Goal: Task Accomplishment & Management: Manage account settings

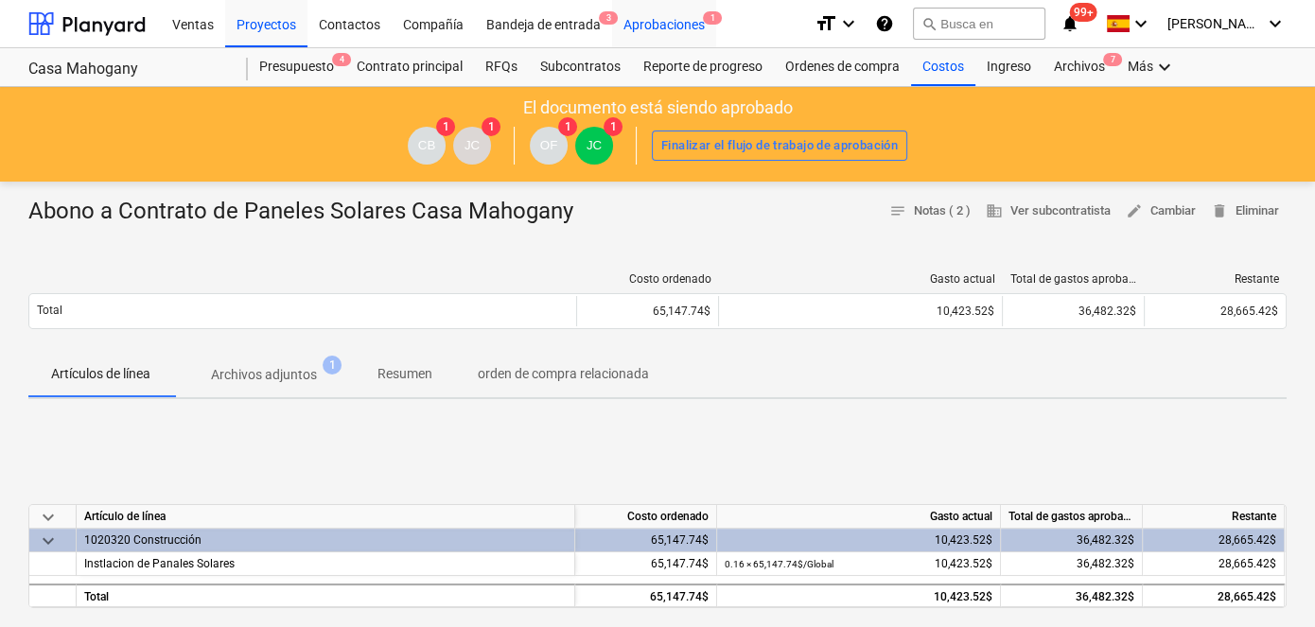
click at [651, 23] on div "Aprobaciones 1" at bounding box center [664, 23] width 104 height 48
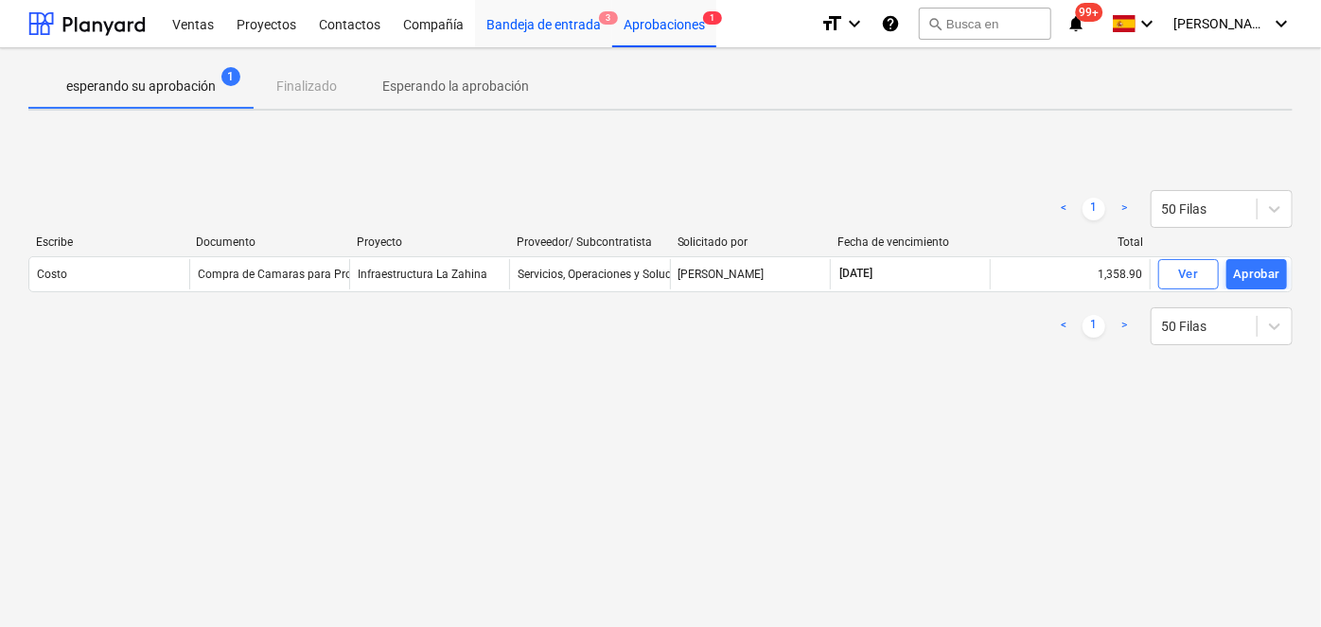
click at [531, 28] on div "Bandeja de entrada 3" at bounding box center [543, 23] width 137 height 48
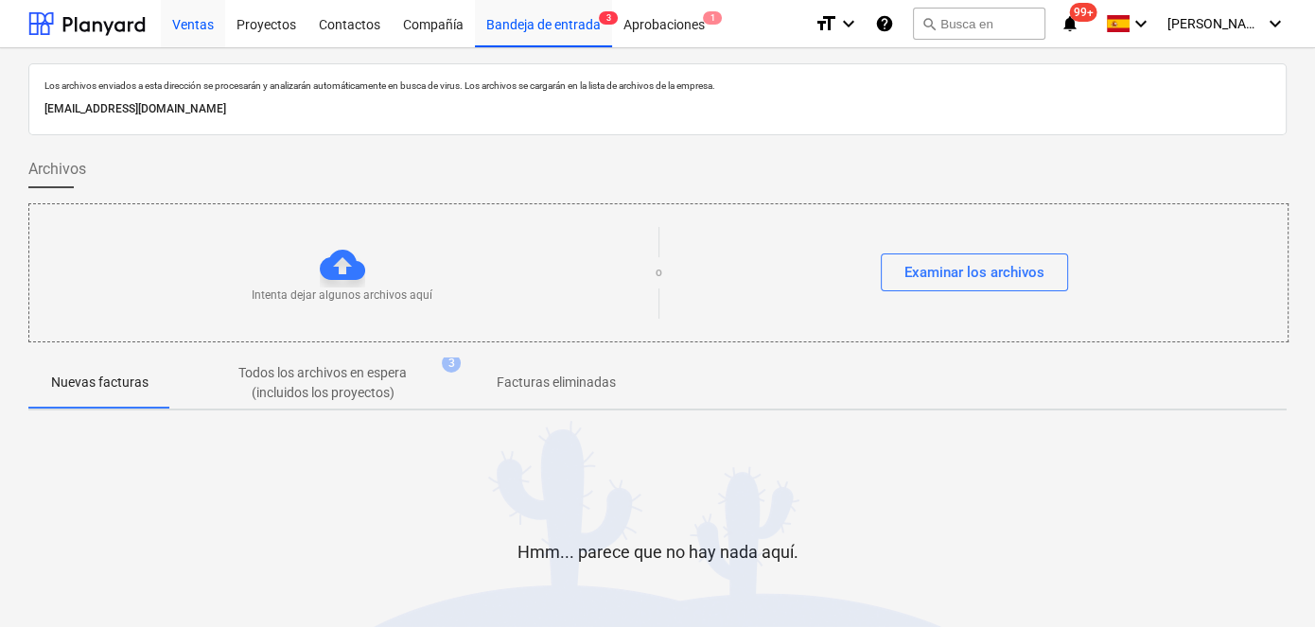
click at [193, 34] on div "Ventas" at bounding box center [193, 23] width 64 height 48
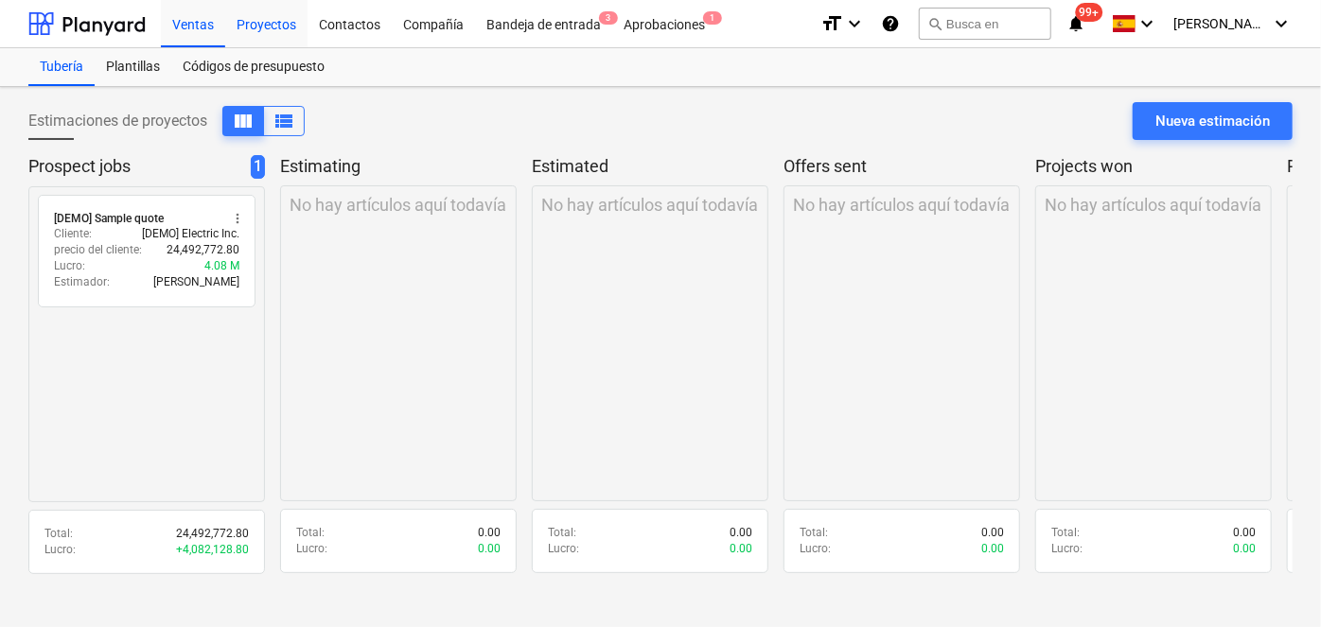
click at [288, 22] on div "Proyectos" at bounding box center [266, 23] width 82 height 48
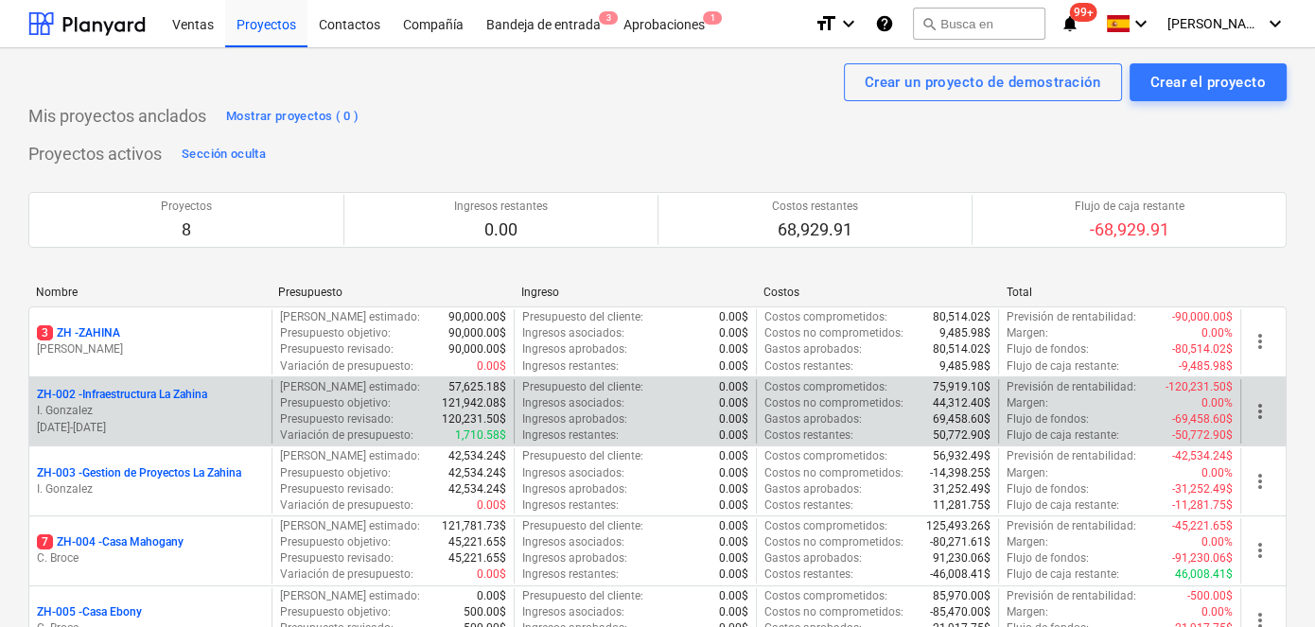
click at [127, 396] on p "ZH-002 - Infraestructura La Zahina" at bounding box center [122, 395] width 170 height 16
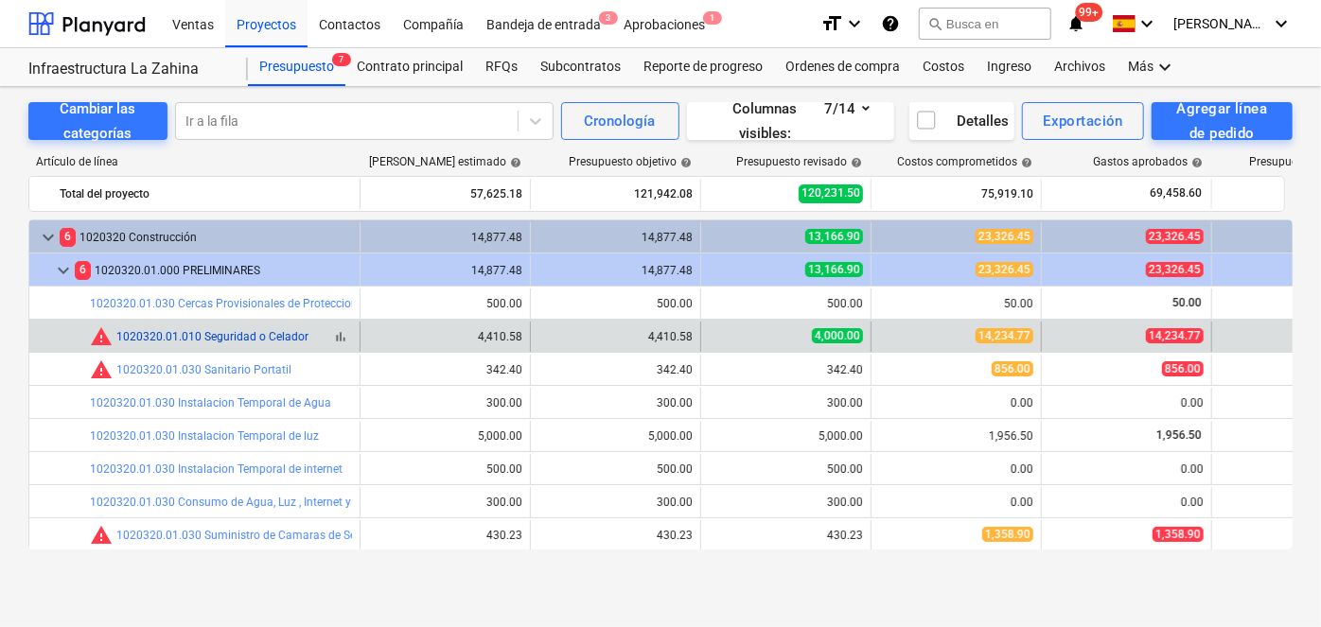
click at [262, 333] on link "1020320.01.010 Seguridad o Celador" at bounding box center [212, 336] width 192 height 13
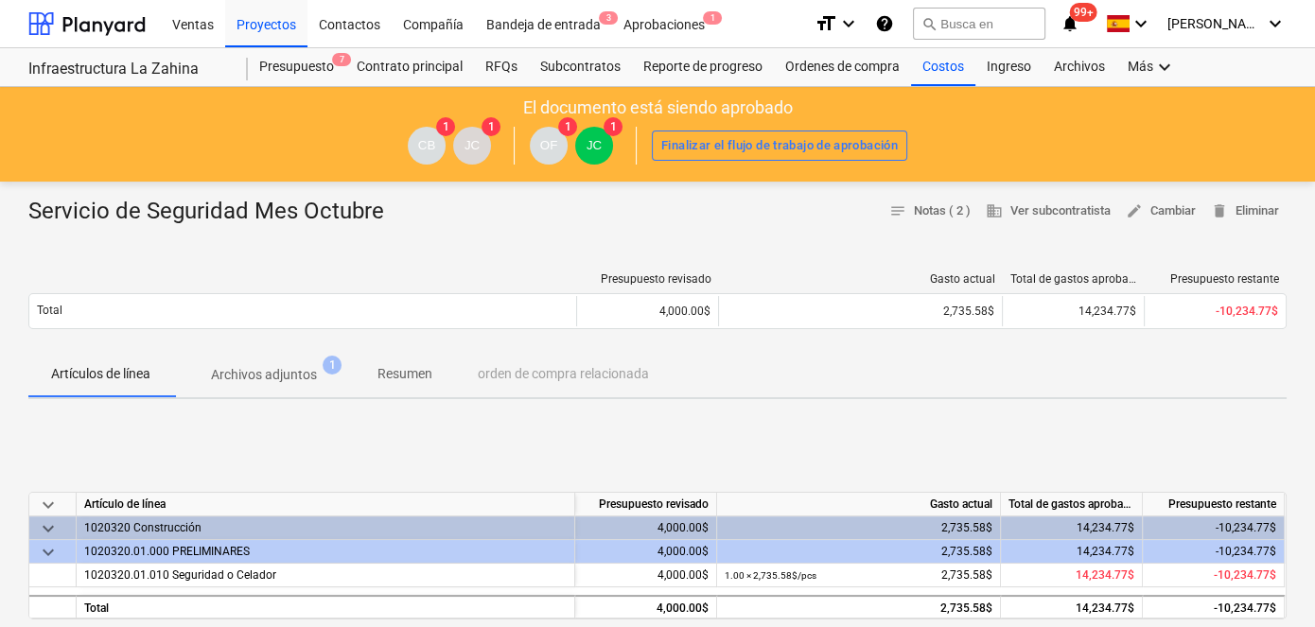
click at [289, 378] on p "Archivos adjuntos" at bounding box center [264, 375] width 106 height 20
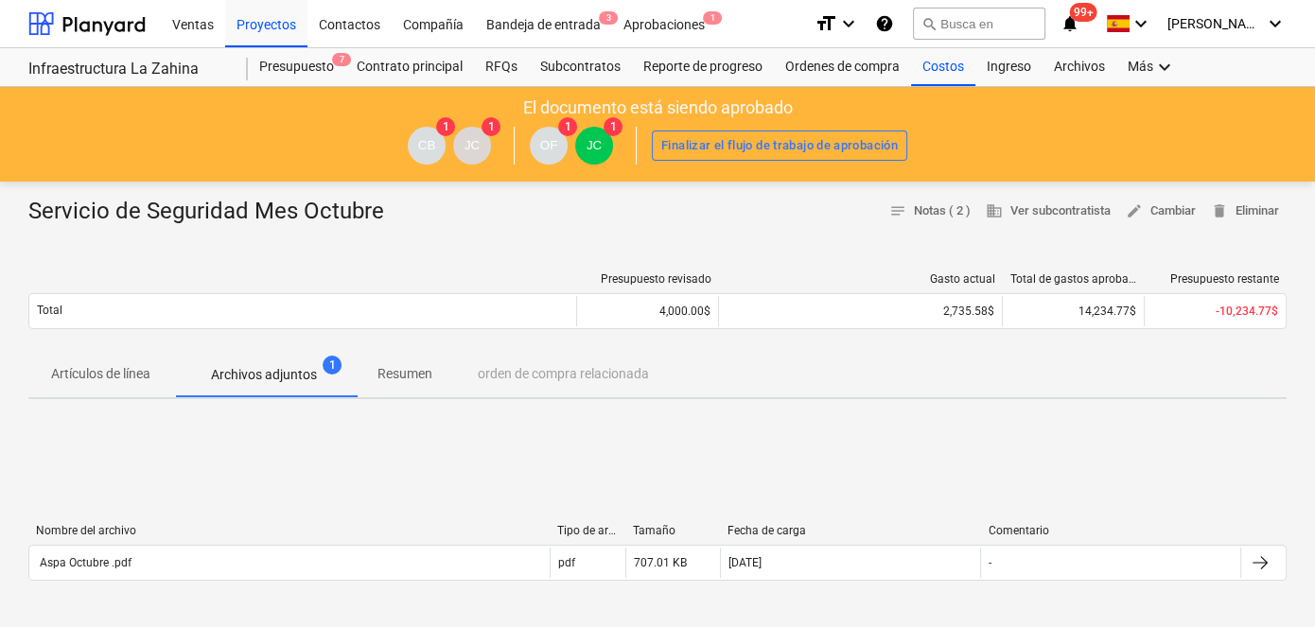
click at [289, 378] on p "Archivos adjuntos" at bounding box center [264, 375] width 106 height 20
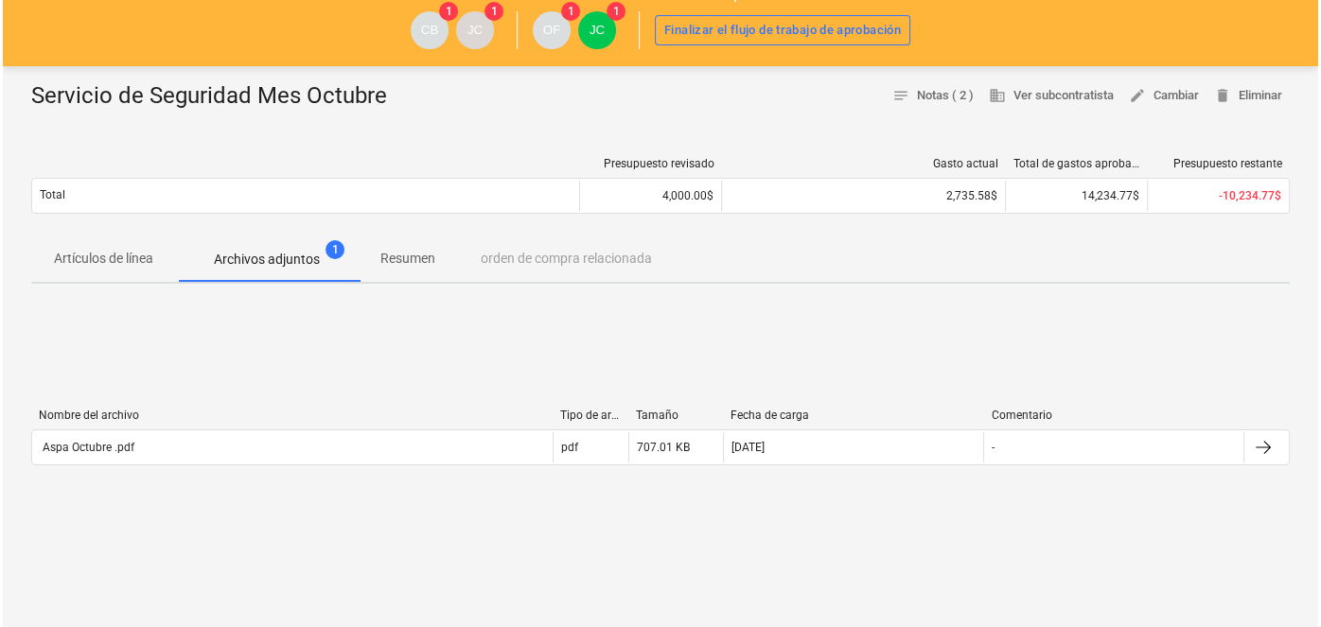
scroll to position [171, 0]
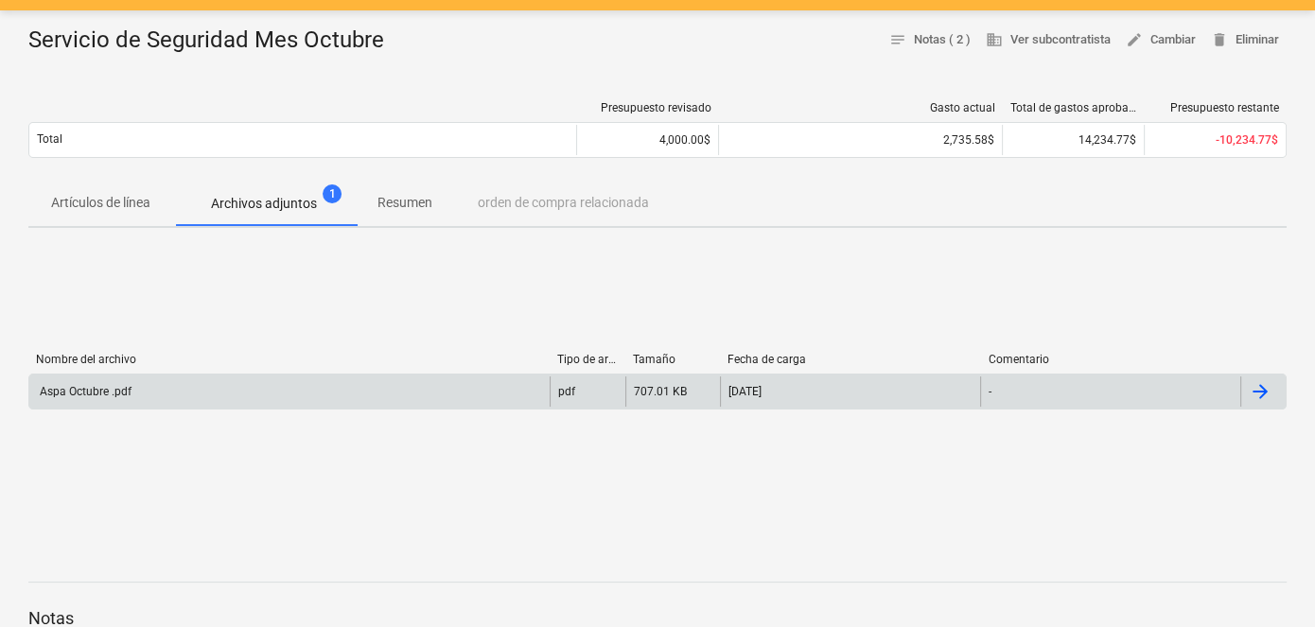
click at [113, 386] on div "Aspa Octubre .pdf" at bounding box center [84, 391] width 95 height 13
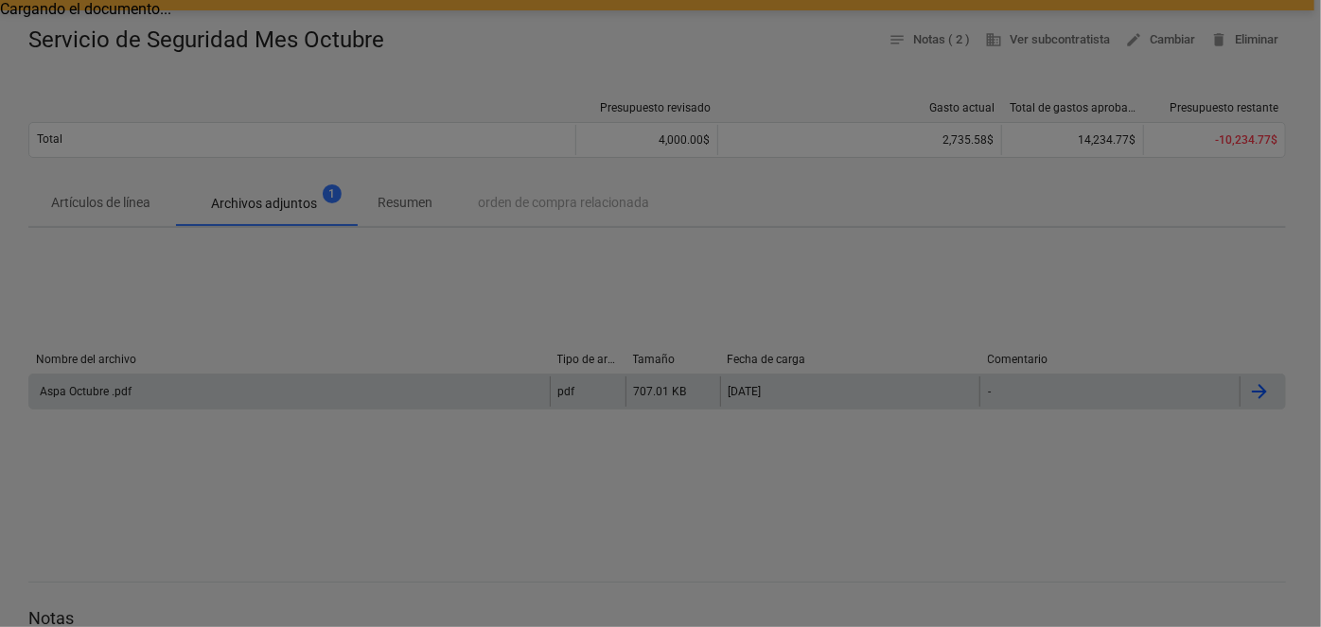
click at [113, 386] on div at bounding box center [660, 313] width 1321 height 627
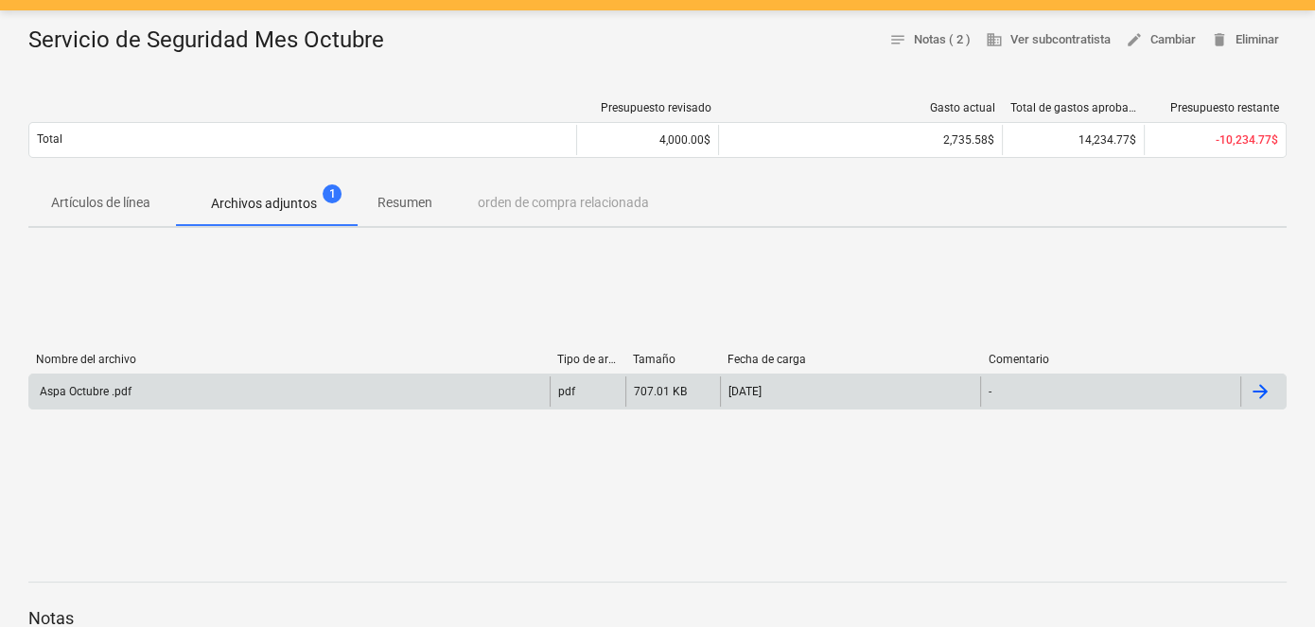
click at [114, 385] on div "Aspa Octubre .pdf" at bounding box center [84, 391] width 95 height 13
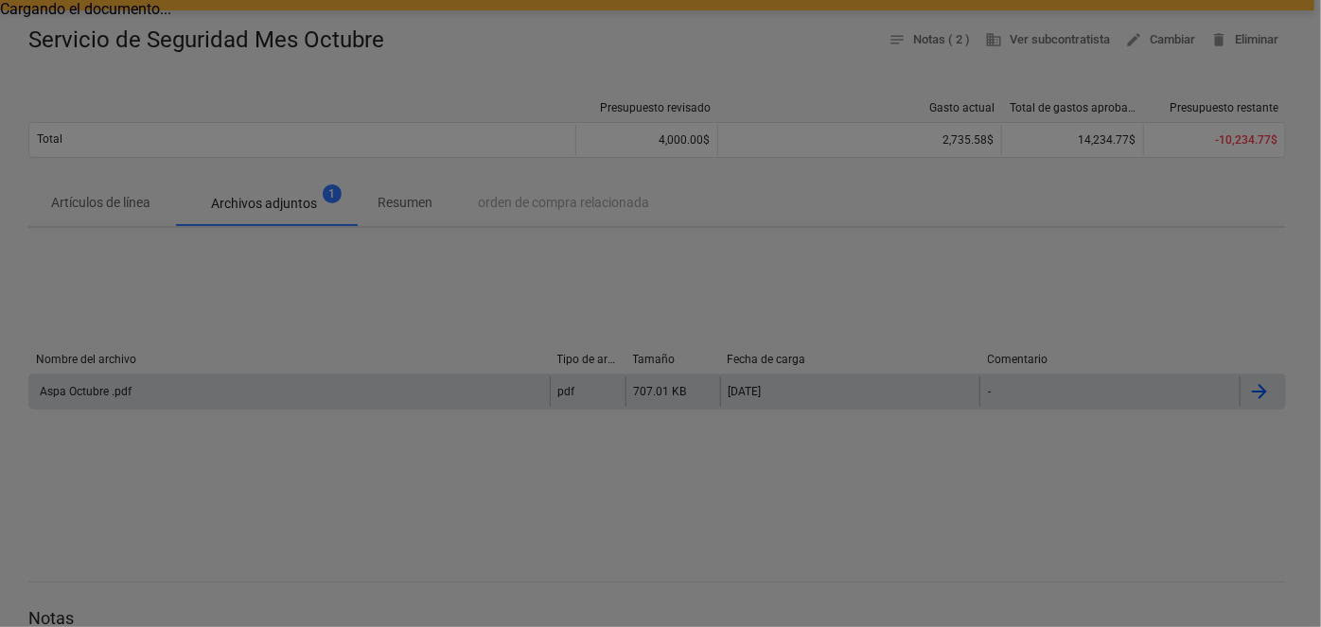
click at [114, 384] on div at bounding box center [660, 313] width 1321 height 627
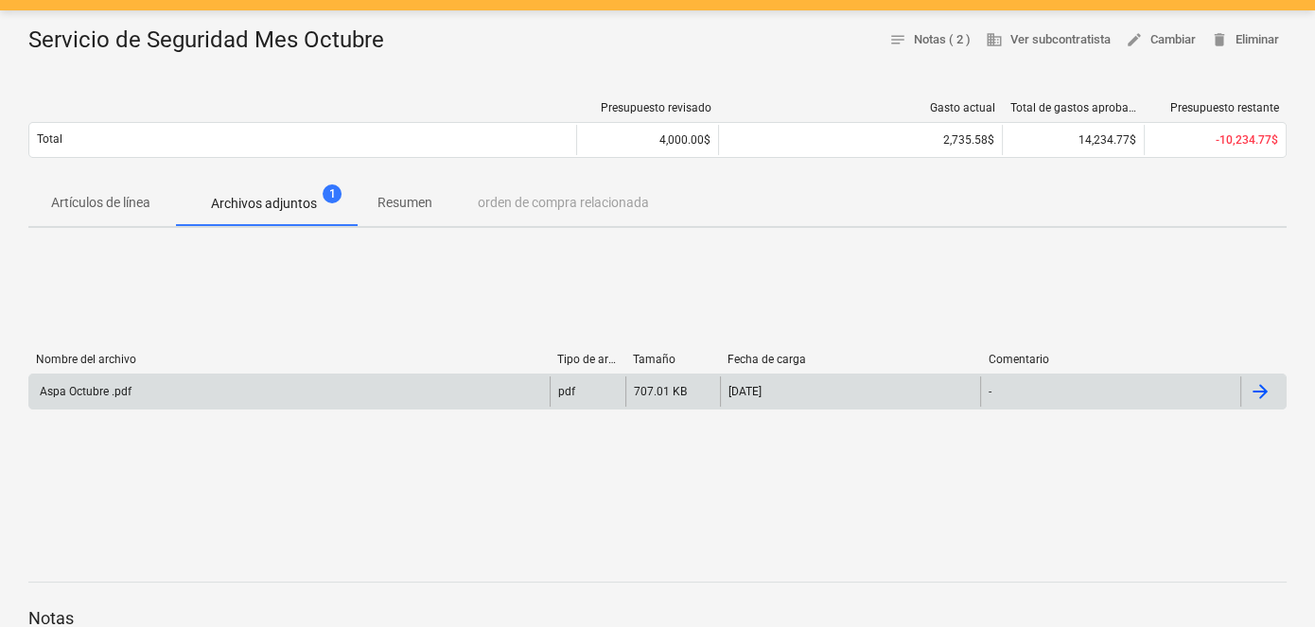
click at [120, 396] on div "Aspa Octubre .pdf" at bounding box center [84, 391] width 95 height 13
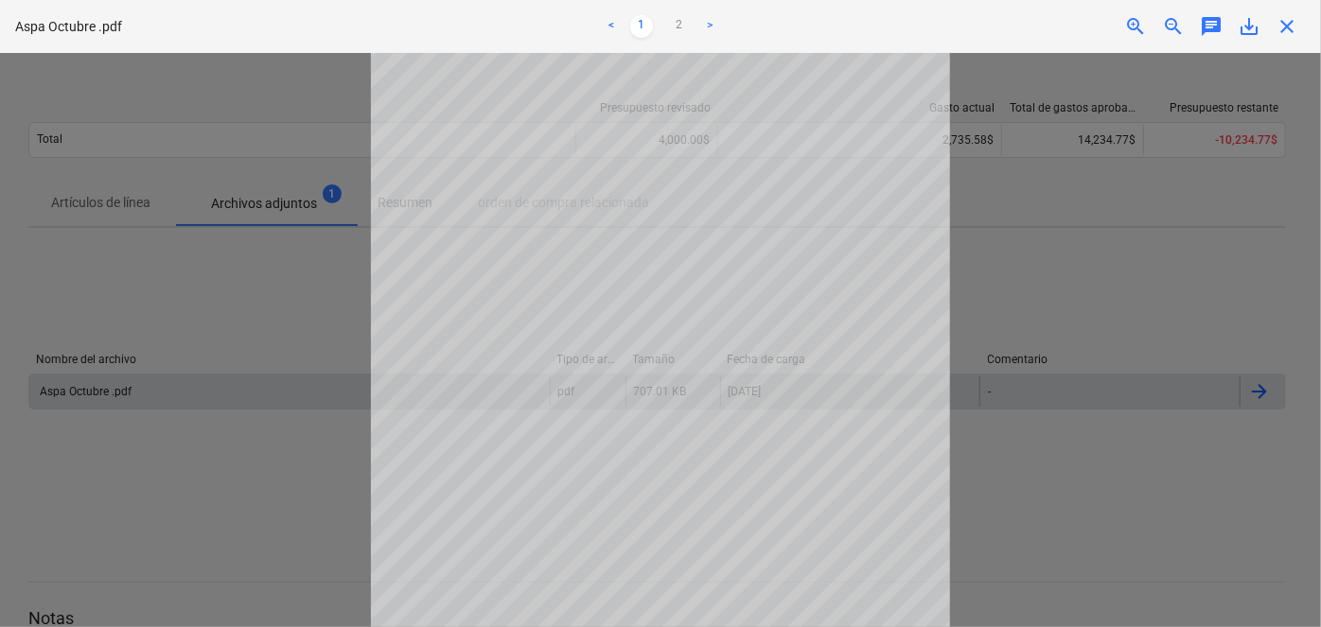
scroll to position [0, 0]
click at [676, 30] on link "2" at bounding box center [679, 26] width 23 height 23
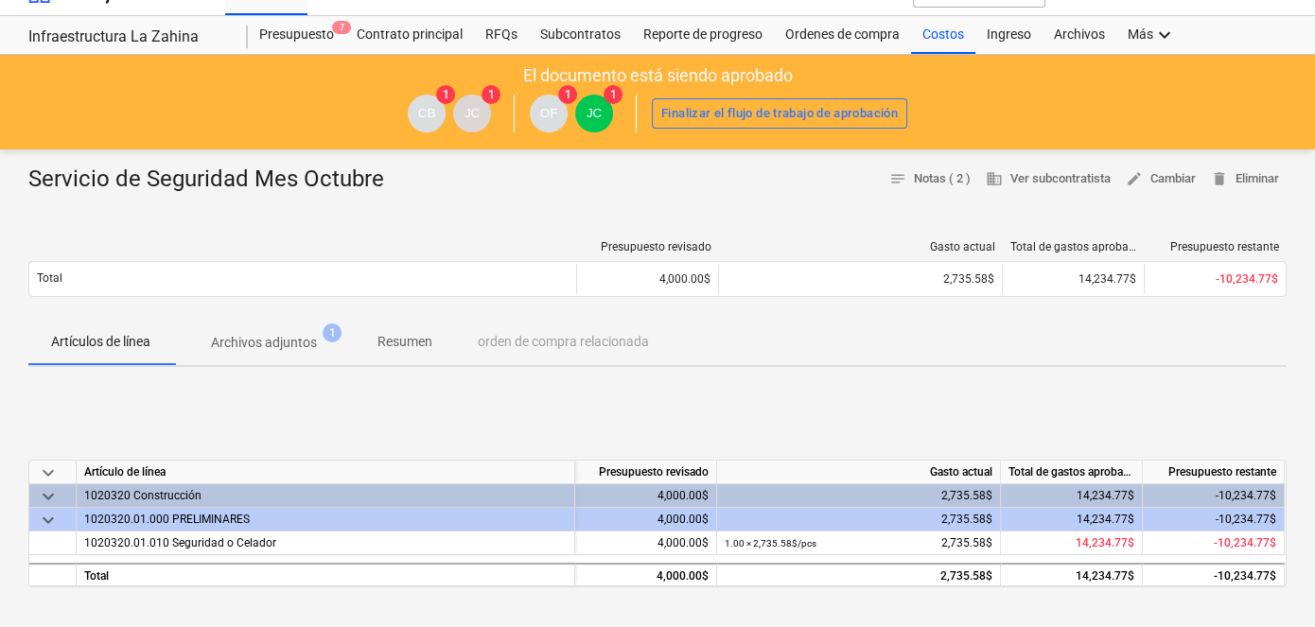
scroll to position [171, 0]
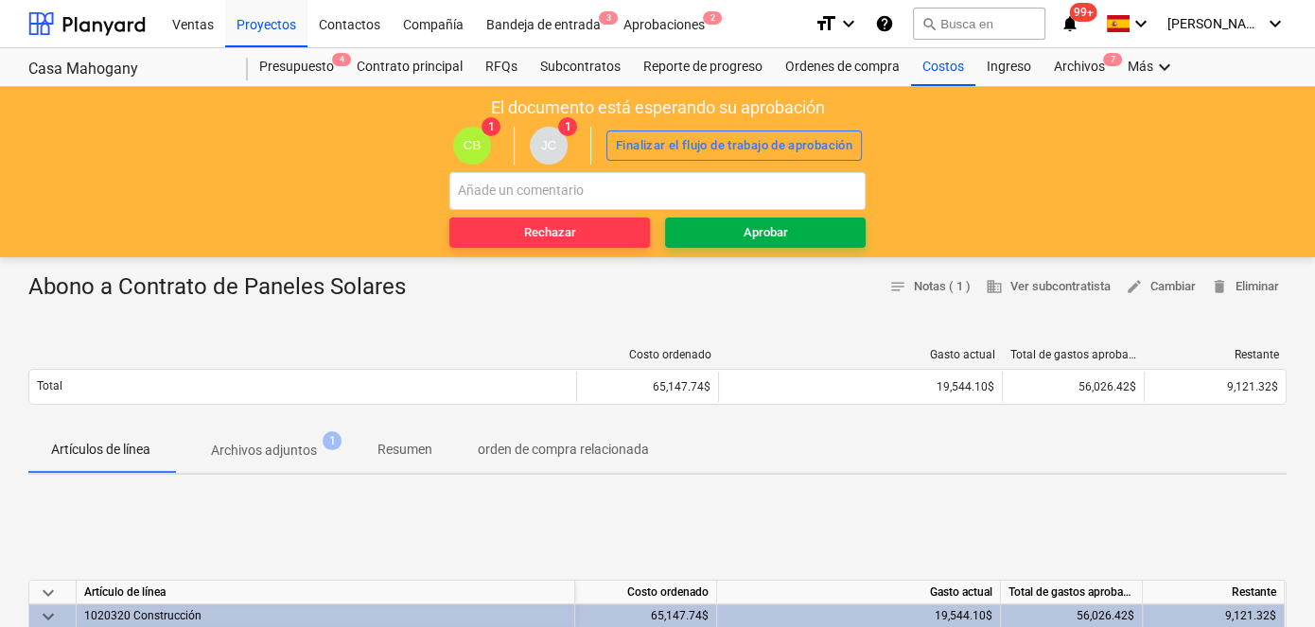
click at [790, 239] on span "Aprobar" at bounding box center [765, 233] width 185 height 22
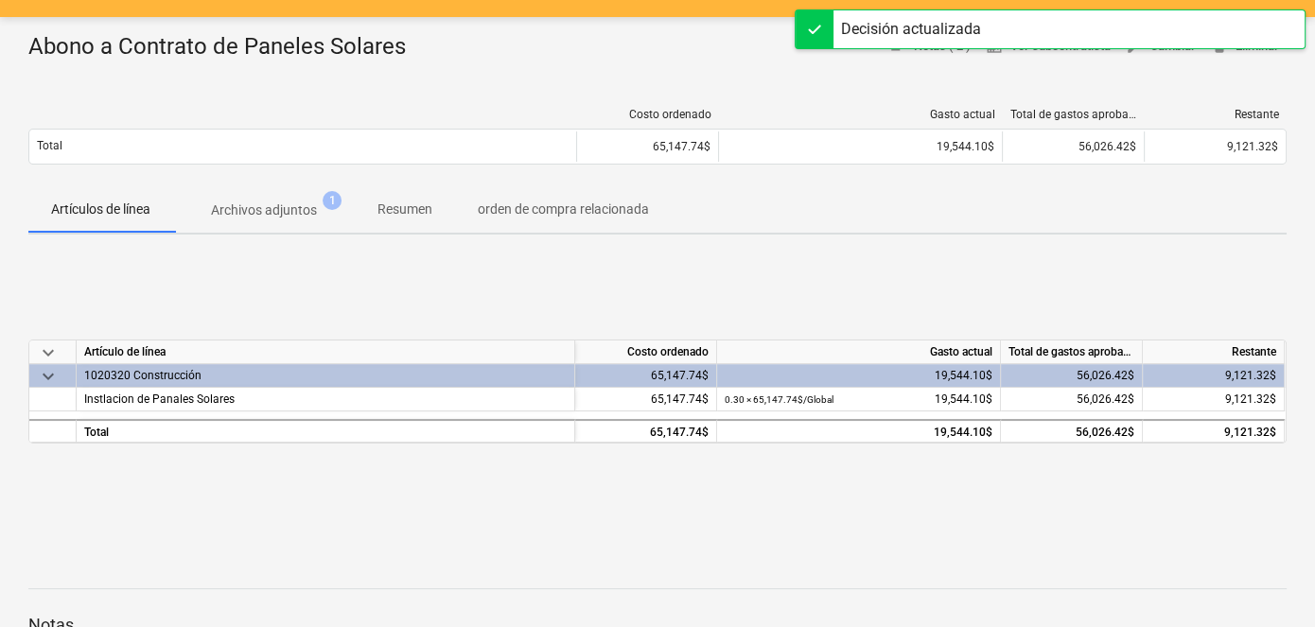
scroll to position [171, 0]
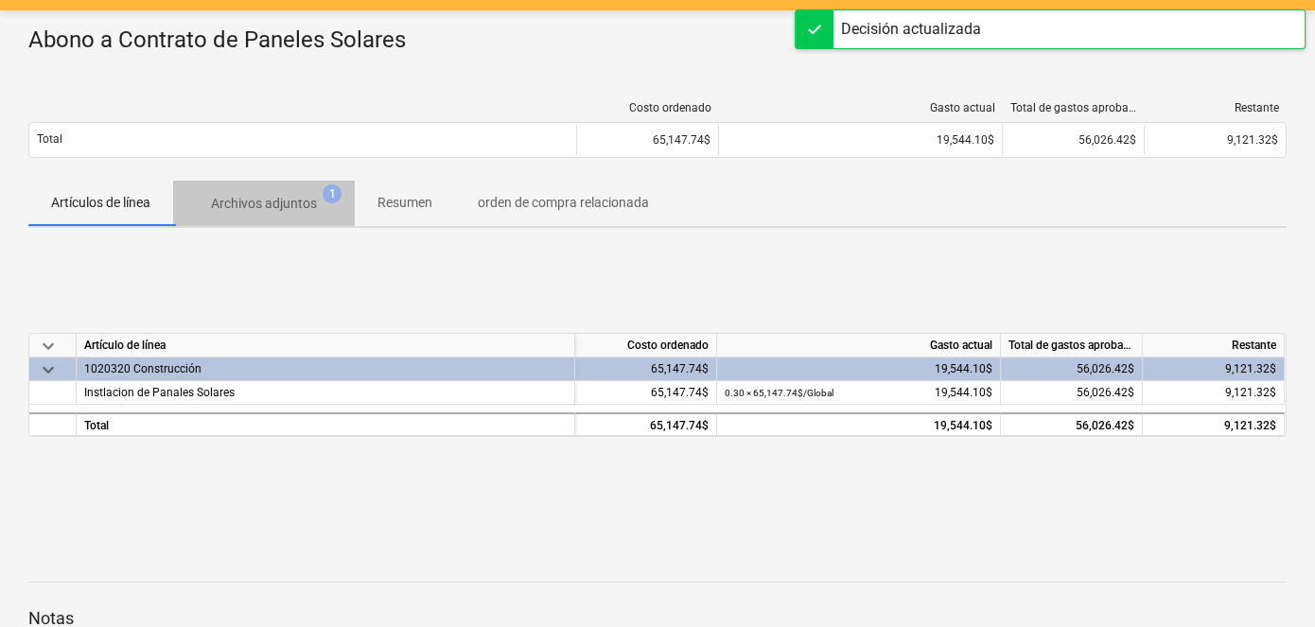
click at [280, 202] on p "Archivos adjuntos" at bounding box center [264, 204] width 106 height 20
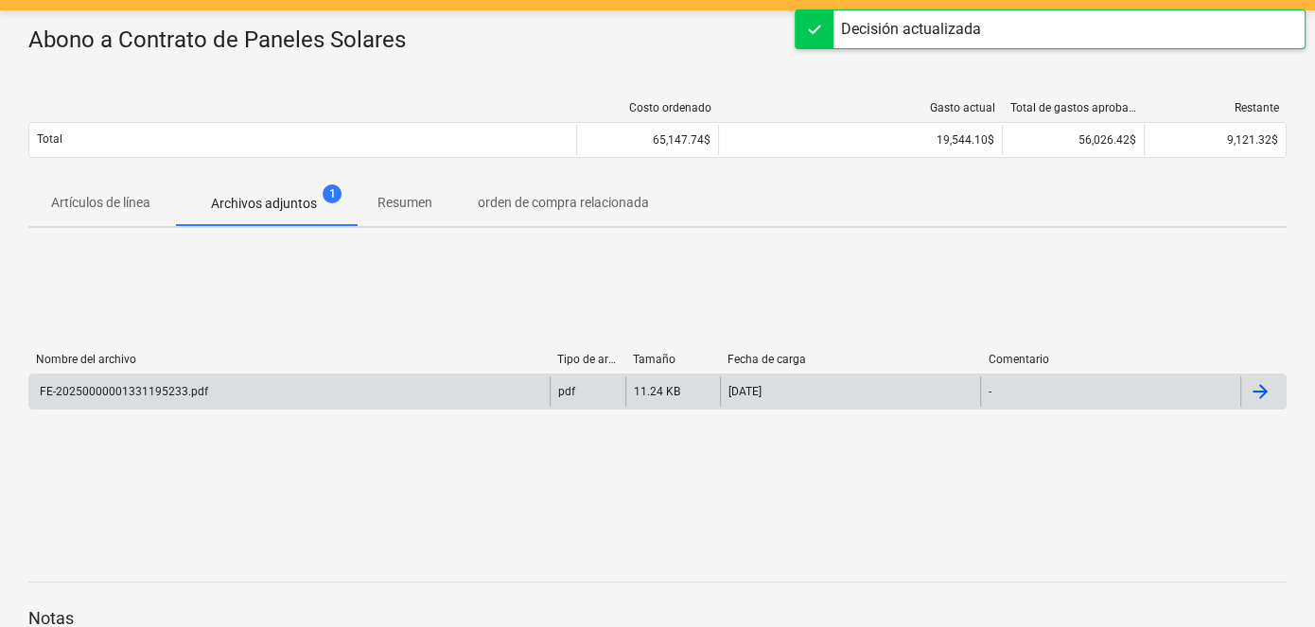
click at [157, 387] on div "FE-20250000001331195233.pdf" at bounding box center [122, 391] width 171 height 13
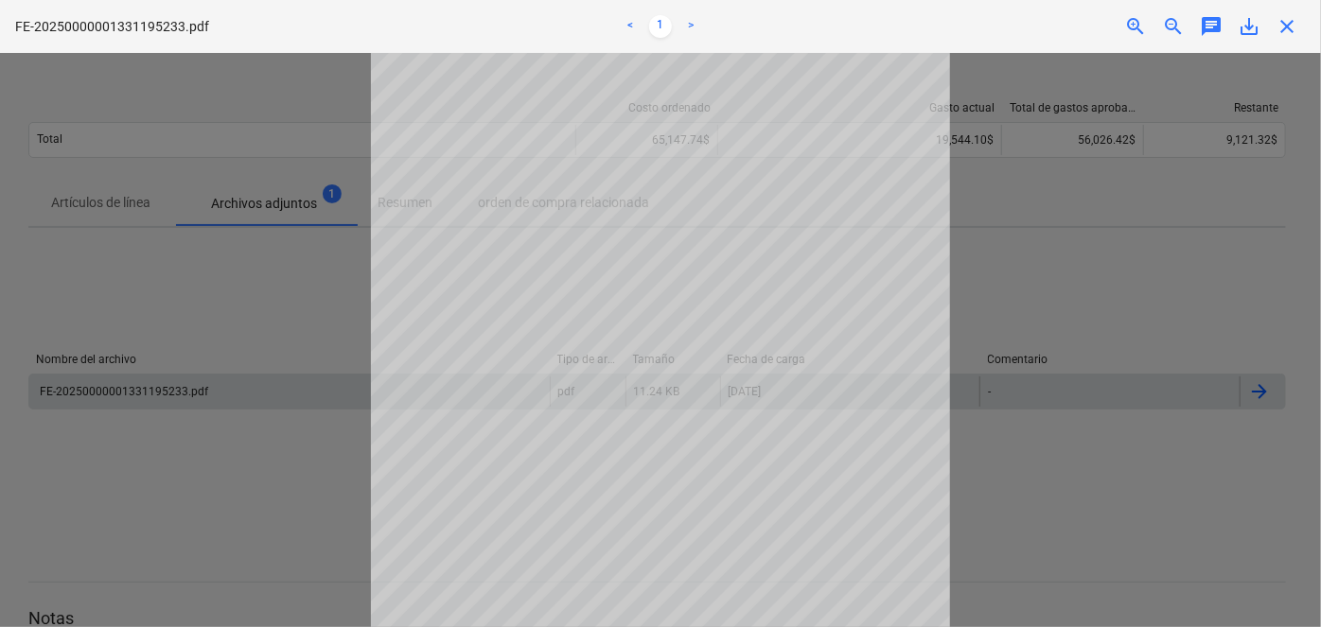
click at [1065, 303] on div at bounding box center [660, 340] width 1321 height 574
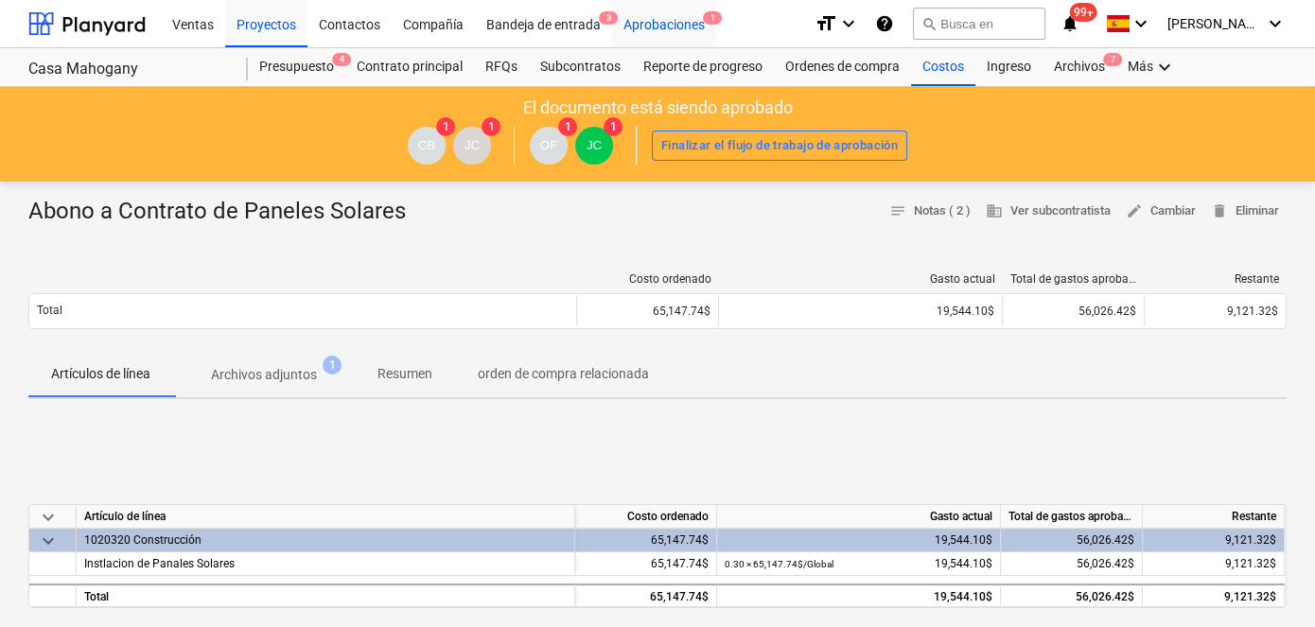
click at [667, 30] on div "Aprobaciones 1" at bounding box center [664, 23] width 104 height 48
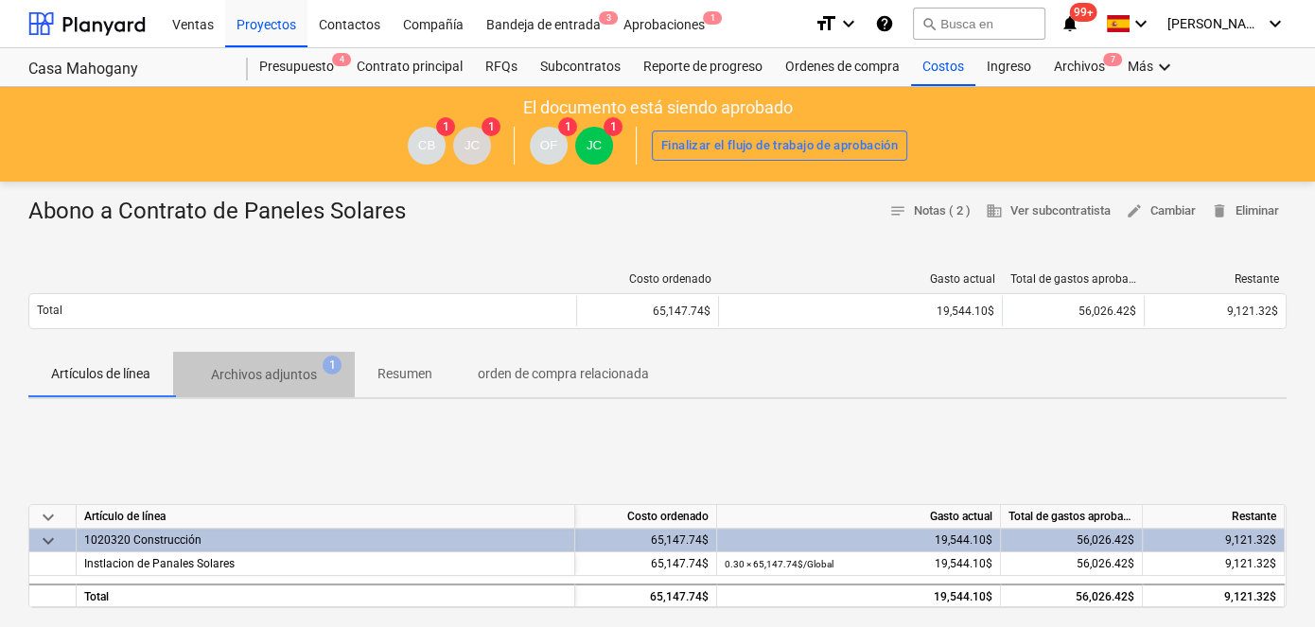
click at [324, 375] on span "Archivos adjuntos 1" at bounding box center [264, 375] width 136 height 20
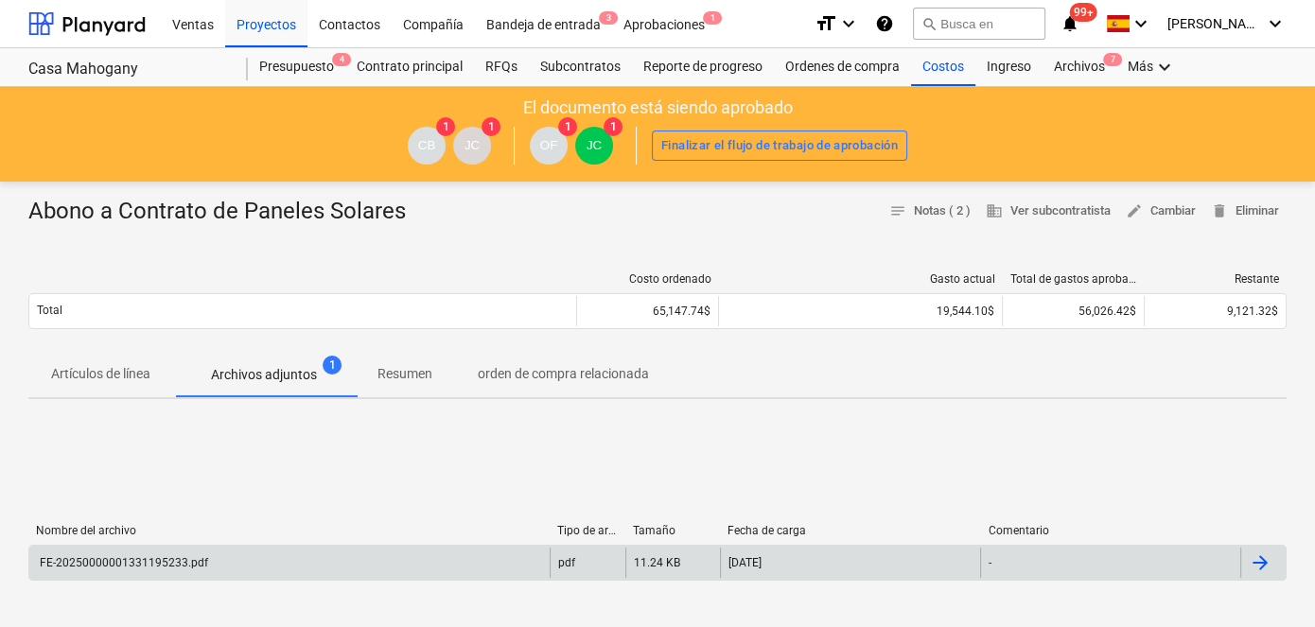
click at [153, 564] on div "FE-20250000001331195233.pdf" at bounding box center [122, 562] width 171 height 13
